Goal: Navigation & Orientation: Go to known website

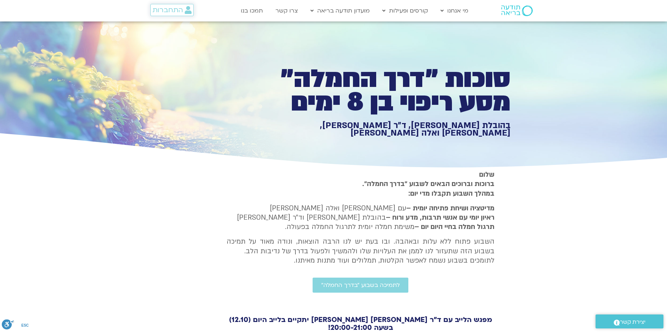
click at [170, 9] on span "התחברות" at bounding box center [168, 10] width 30 height 8
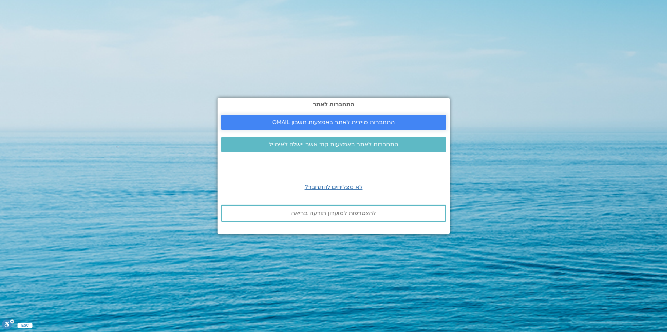
click at [318, 121] on span "התחברות מיידית לאתר באמצעות חשבון GMAIL" at bounding box center [333, 122] width 123 height 6
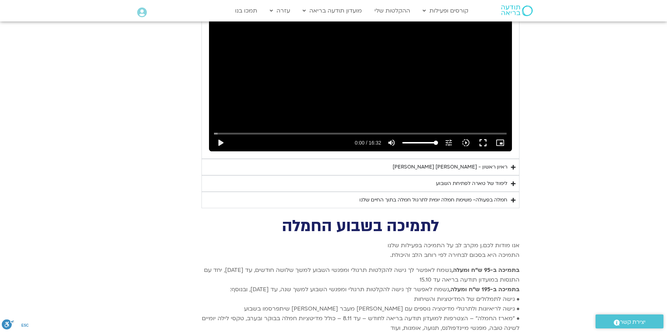
scroll to position [1774, 0]
